Goal: Check status: Check status

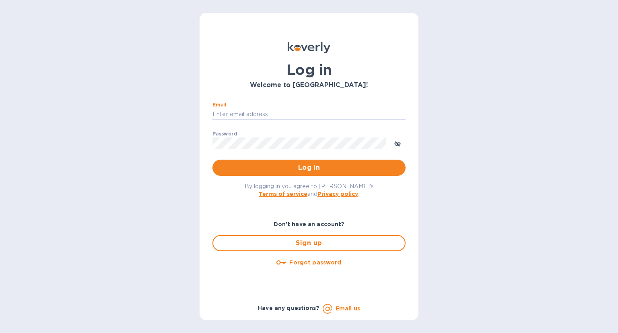
type input "aluzersandel@gmail.com"
click at [314, 163] on span "Log in" at bounding box center [309, 168] width 180 height 10
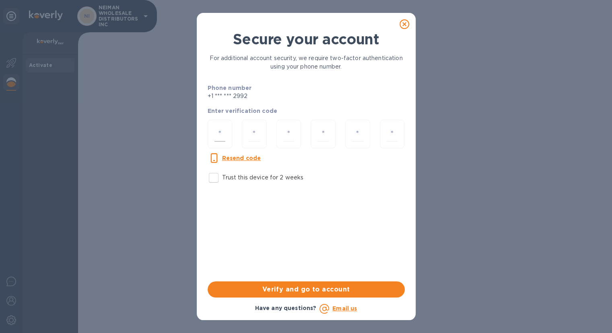
click at [218, 134] on input "number" at bounding box center [220, 133] width 11 height 15
type input "4"
type input "9"
type input "6"
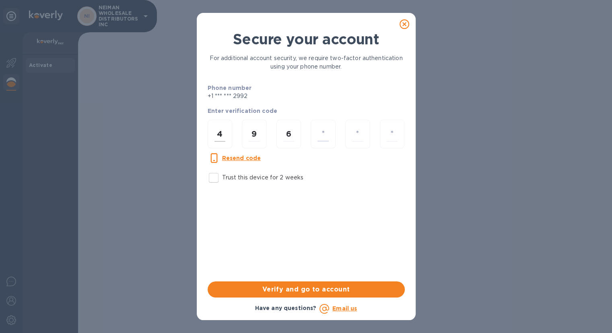
type input "9"
type input "2"
type input "4"
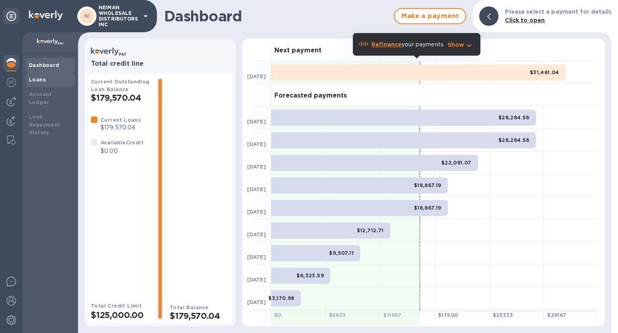
click at [50, 82] on div "Loans" at bounding box center [50, 80] width 43 height 8
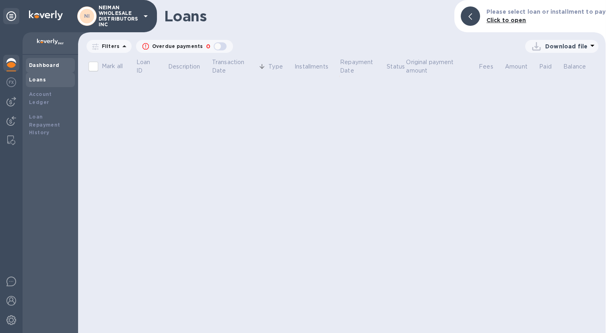
click at [50, 71] on div "Dashboard" at bounding box center [50, 65] width 49 height 14
